Goal: Task Accomplishment & Management: Manage account settings

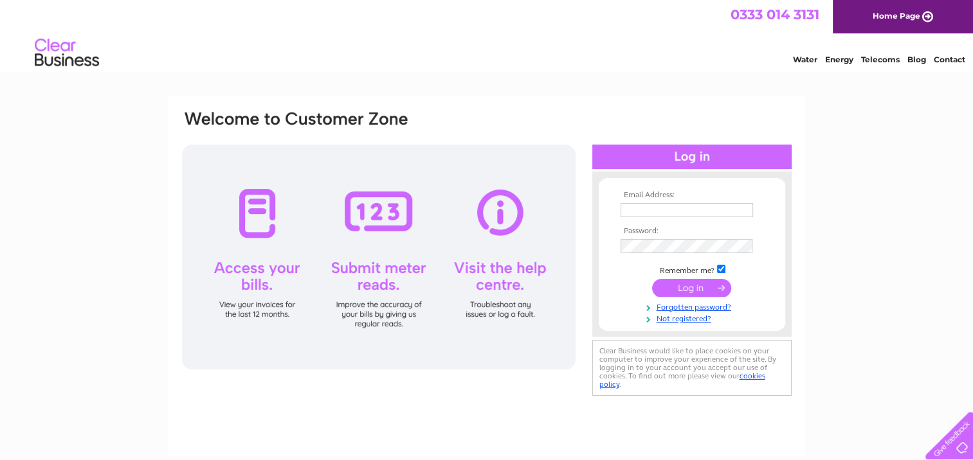
type input "szilvia@irvine-enterprises.co.uk"
click at [698, 289] on input "submit" at bounding box center [691, 288] width 79 height 18
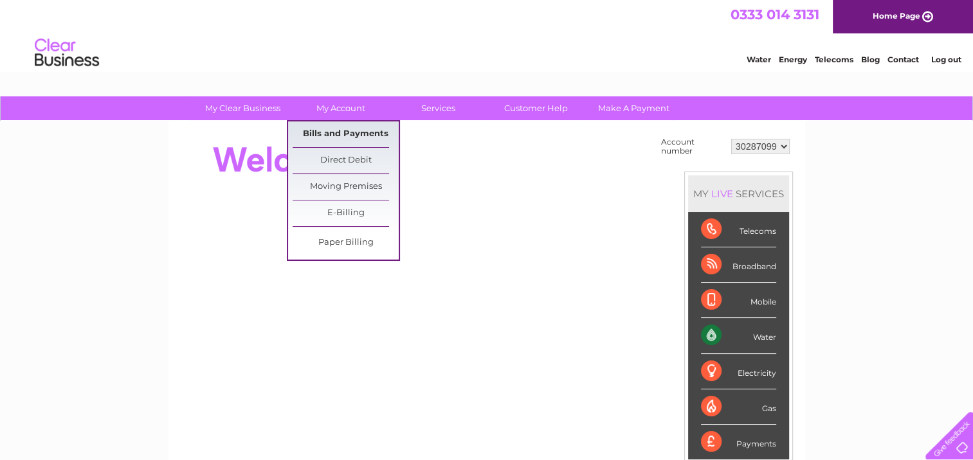
click at [332, 132] on link "Bills and Payments" at bounding box center [346, 135] width 106 height 26
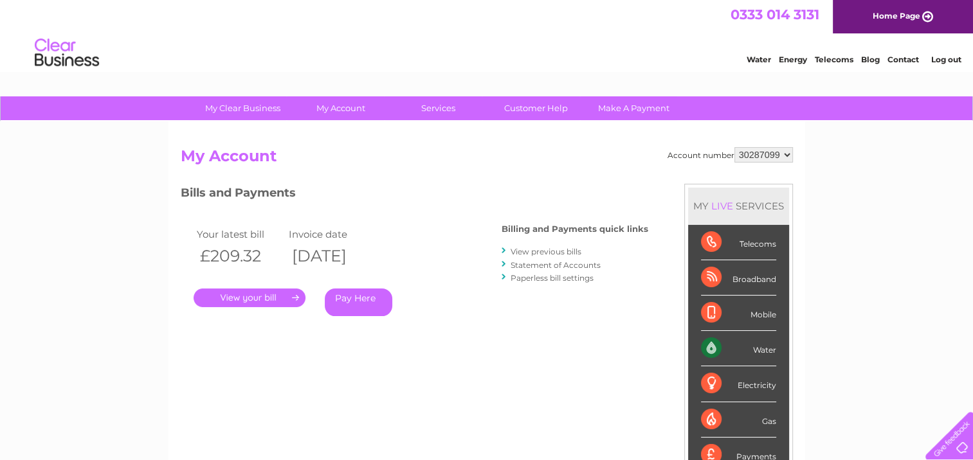
click at [270, 298] on link "." at bounding box center [250, 298] width 112 height 19
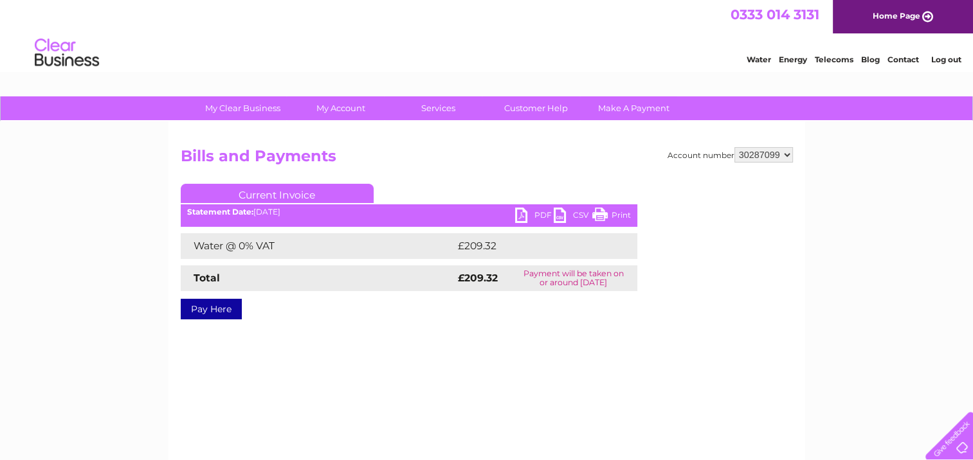
click at [520, 216] on link "PDF" at bounding box center [534, 217] width 39 height 19
